Goal: Task Accomplishment & Management: Manage account settings

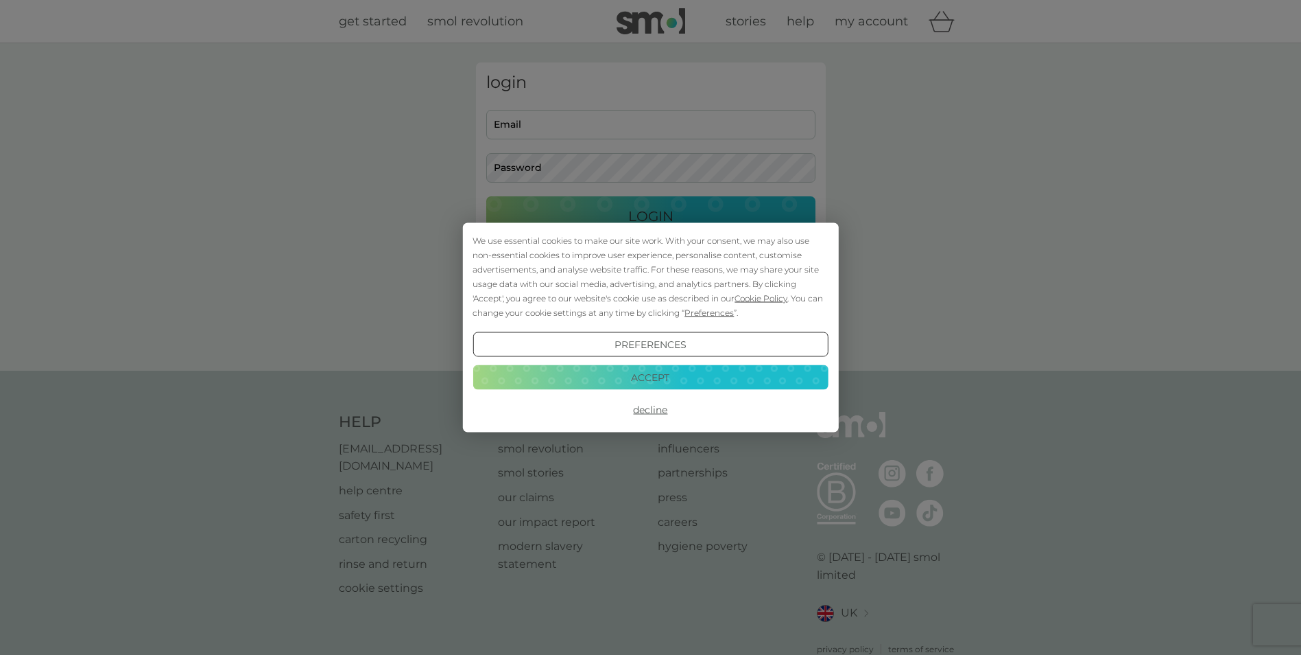
click at [653, 385] on button "Accept" at bounding box center [650, 376] width 355 height 25
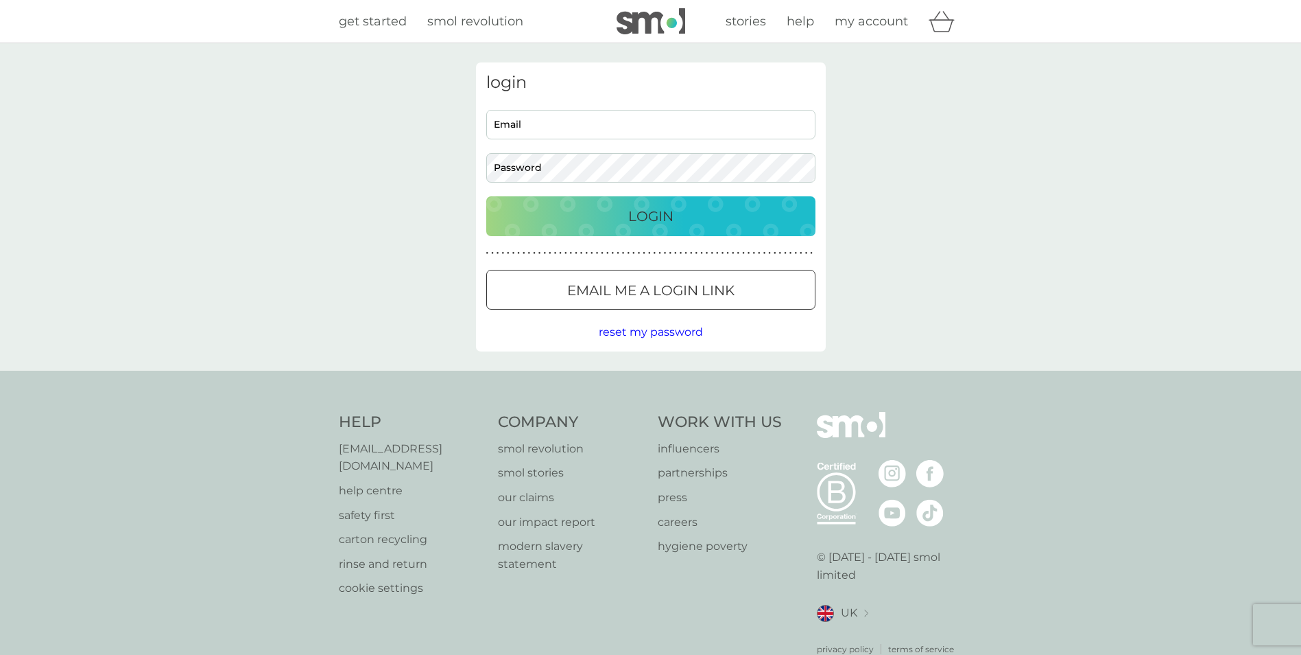
click at [547, 130] on input "Email" at bounding box center [650, 125] width 329 height 30
type input "nicola.rose3@yahoo.co.uk"
click at [703, 217] on div "Login" at bounding box center [651, 216] width 302 height 22
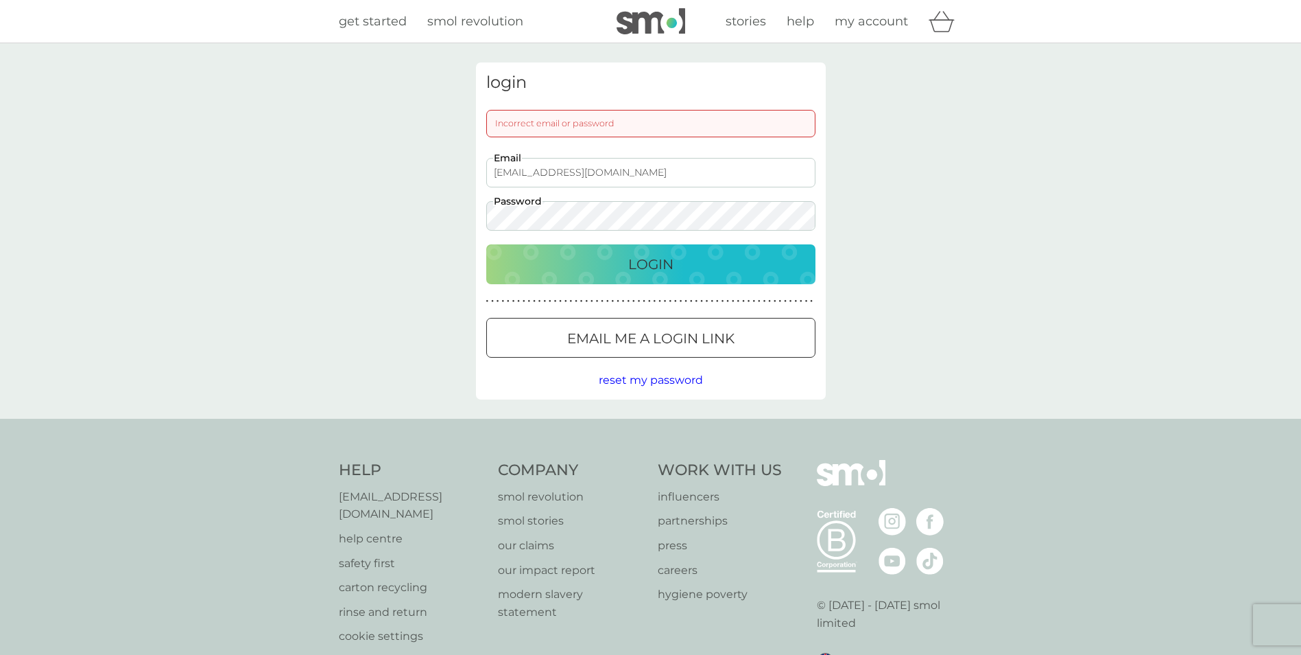
click at [648, 263] on p "Login" at bounding box center [650, 264] width 45 height 22
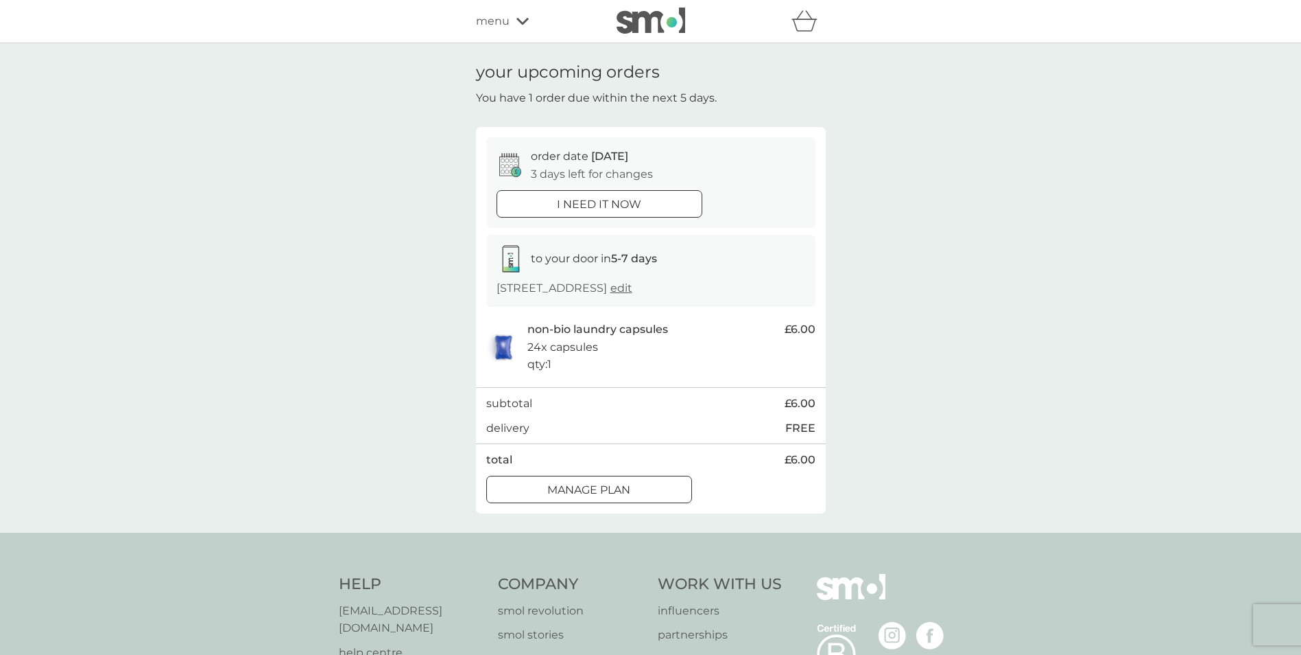
click at [632, 486] on div "Manage plan" at bounding box center [589, 490] width 204 height 18
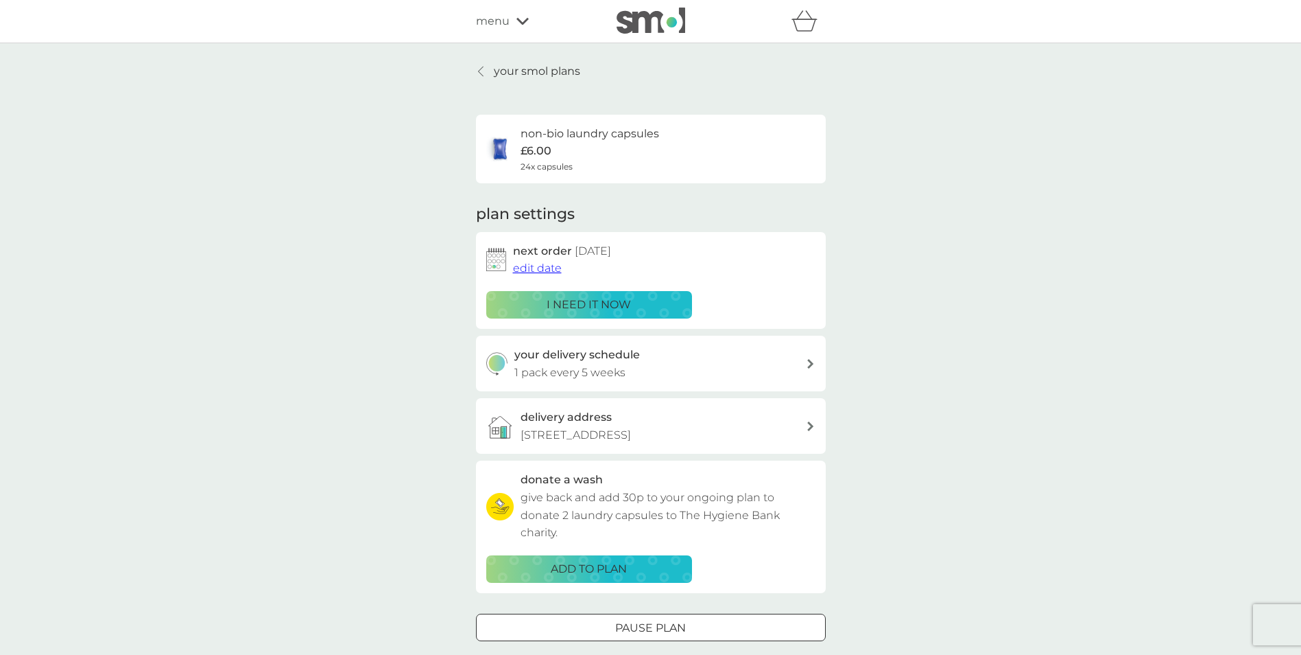
click at [546, 270] on span "edit date" at bounding box center [537, 267] width 49 height 13
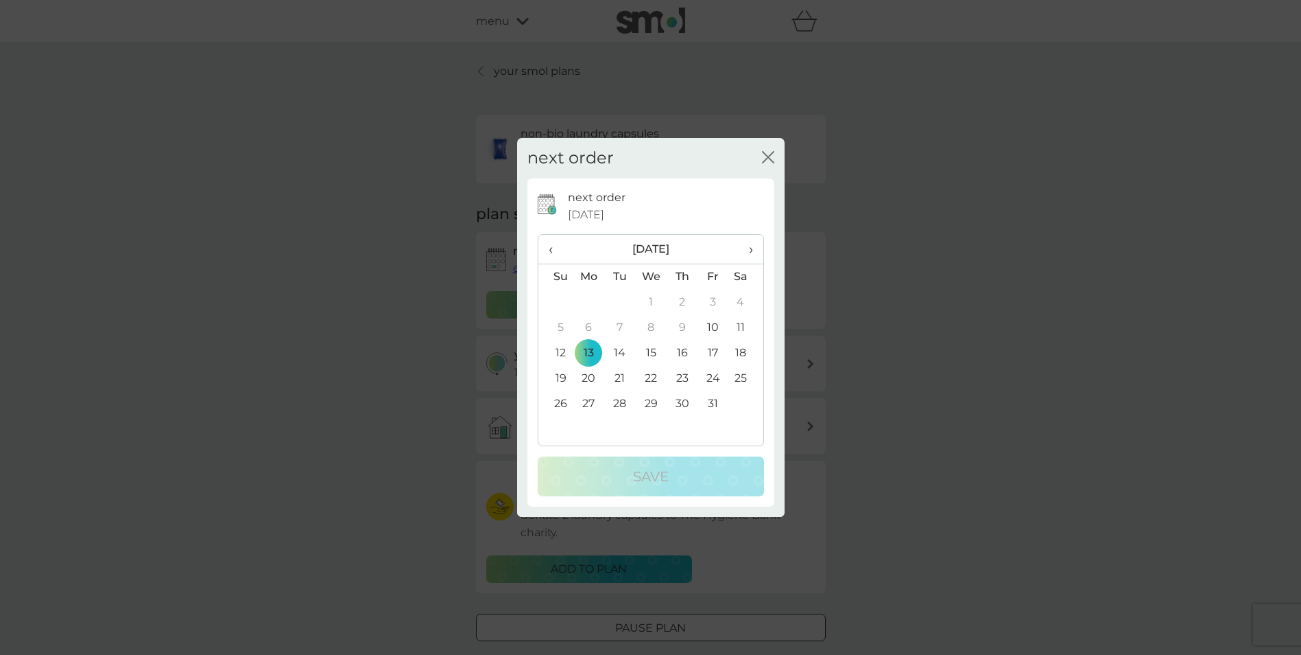
click at [750, 249] on span "›" at bounding box center [746, 249] width 14 height 29
click at [549, 251] on span "‹" at bounding box center [556, 249] width 14 height 29
click at [751, 251] on span "›" at bounding box center [746, 249] width 14 height 29
click at [589, 346] on td "10" at bounding box center [590, 352] width 32 height 25
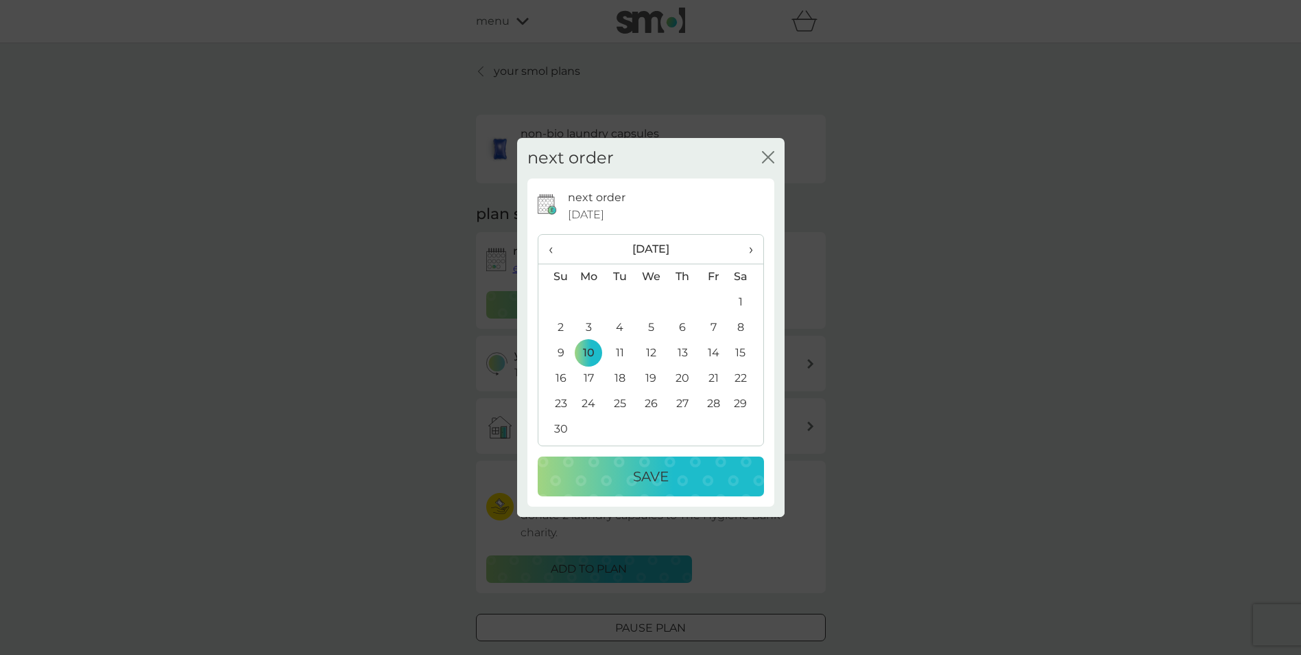
click at [645, 476] on p "Save" at bounding box center [651, 476] width 36 height 22
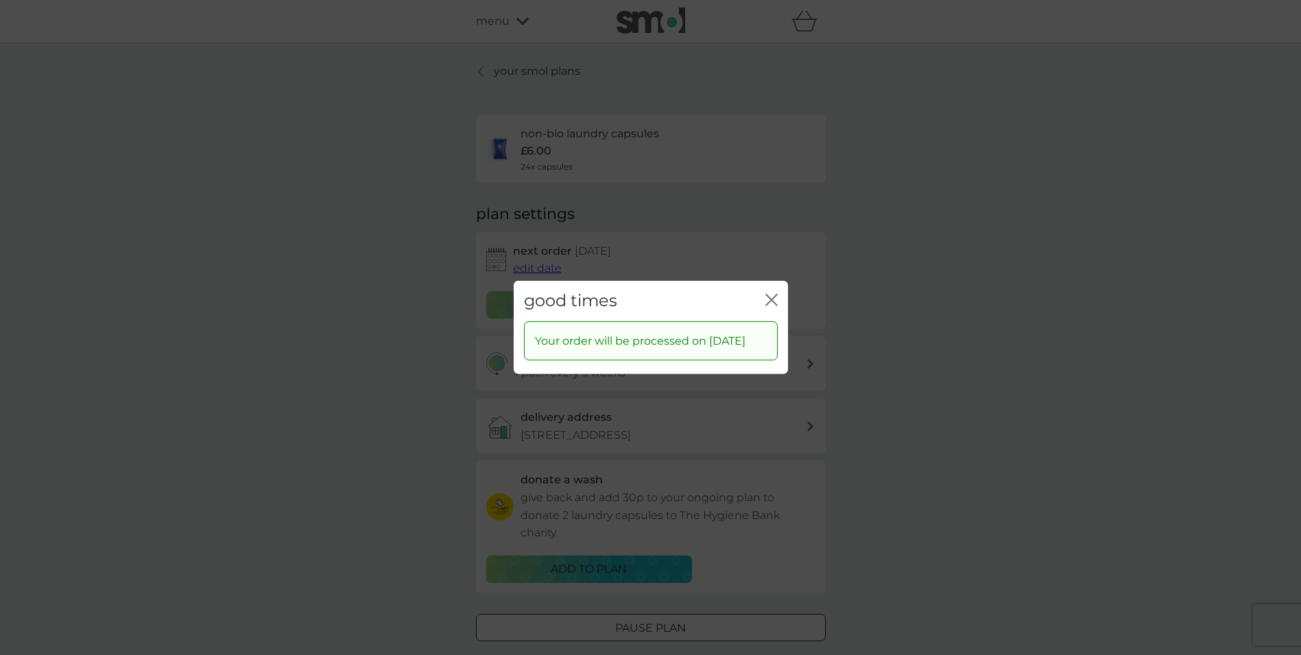
click at [772, 294] on icon "close" at bounding box center [772, 300] width 12 height 12
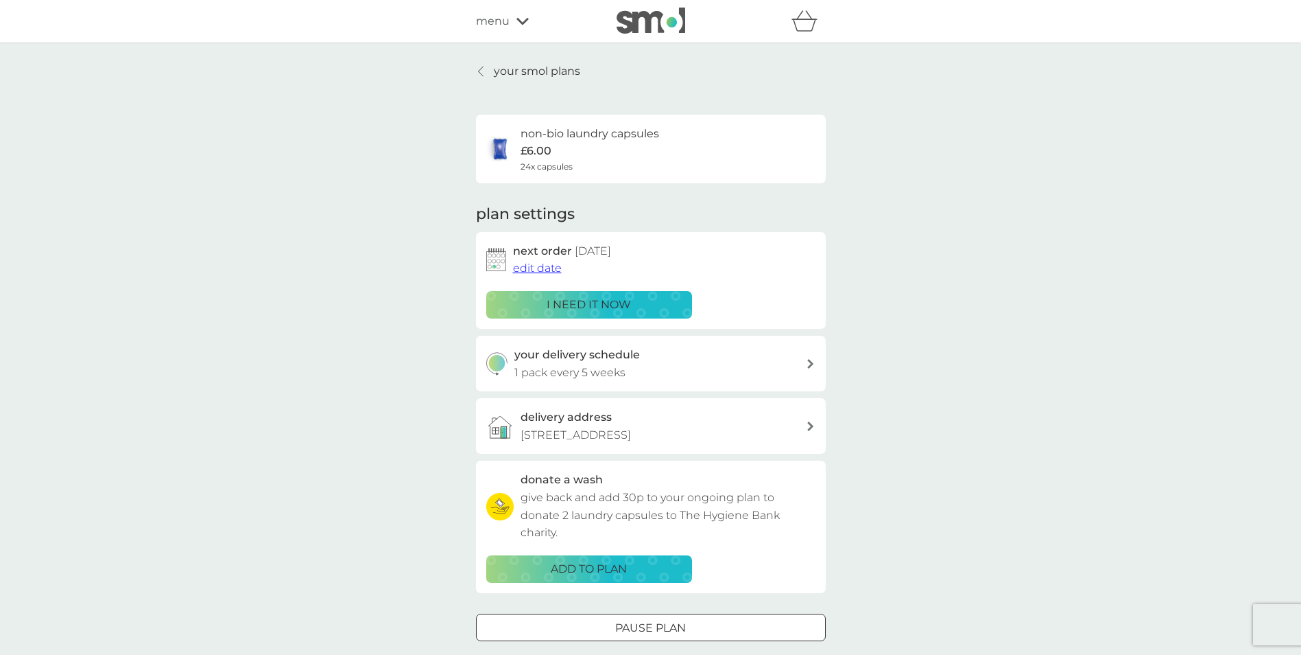
click at [506, 18] on span "menu" at bounding box center [493, 21] width 34 height 18
